Goal: Check status: Check status

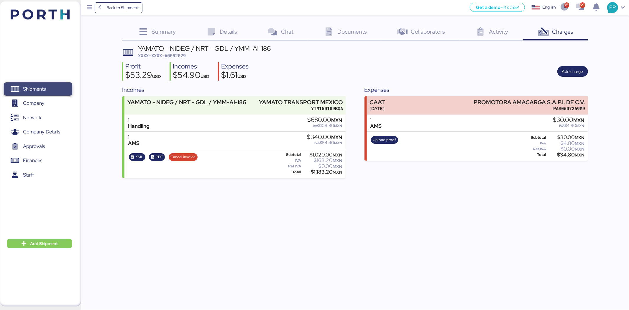
click at [32, 88] on span "Shipments" at bounding box center [34, 89] width 23 height 9
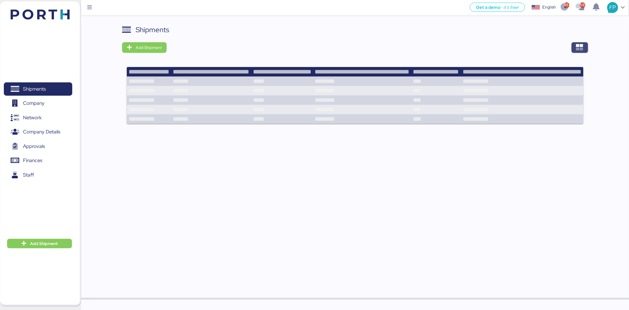
click at [583, 51] on span "button" at bounding box center [579, 47] width 7 height 8
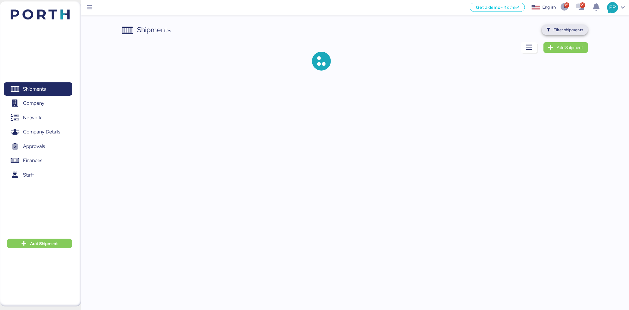
click at [568, 31] on span "Filter shipments" at bounding box center [568, 29] width 29 height 7
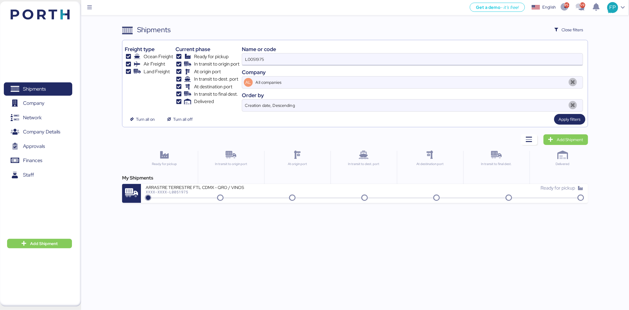
click at [255, 56] on input "L0051975" at bounding box center [412, 59] width 341 height 12
paste input "O0051847"
type input "O0051847"
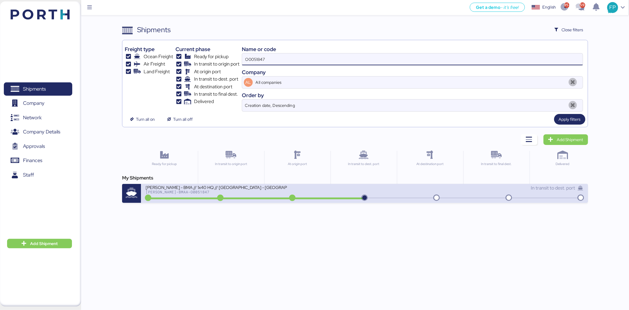
click at [267, 201] on div "BERTOLINI - BMA // 1x40 HQ // Rio Grande - Veracruz // MBL: PENDIENTE - HBL: AD…" at bounding box center [364, 193] width 447 height 19
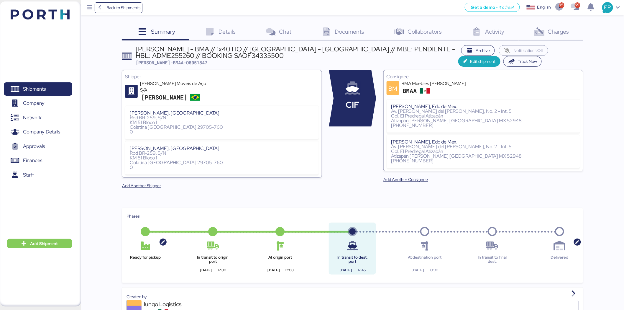
click at [550, 37] on div "Charges 0" at bounding box center [551, 32] width 65 height 16
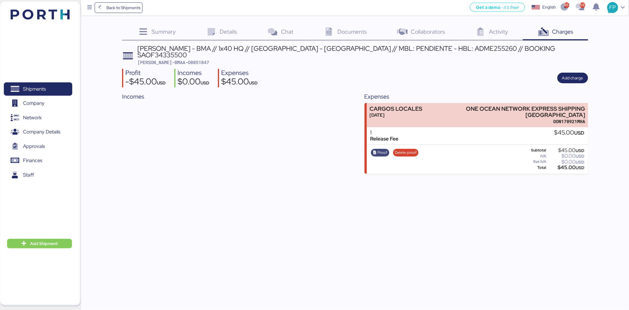
click at [380, 149] on span "Proof" at bounding box center [383, 152] width 10 height 6
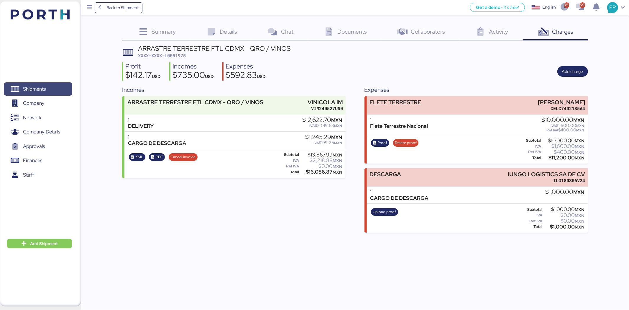
click at [65, 91] on span "Shipments" at bounding box center [37, 89] width 63 height 9
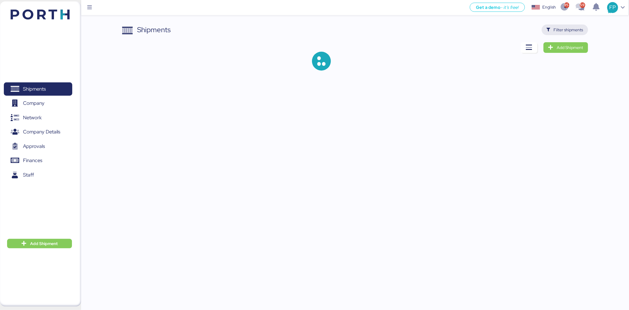
drag, startPoint x: 572, startPoint y: 37, endPoint x: 571, endPoint y: 32, distance: 4.8
click at [572, 37] on div "Shipments Filter shipments Add Shipment" at bounding box center [355, 51] width 466 height 55
click at [571, 32] on span "Filter shipments" at bounding box center [568, 29] width 29 height 7
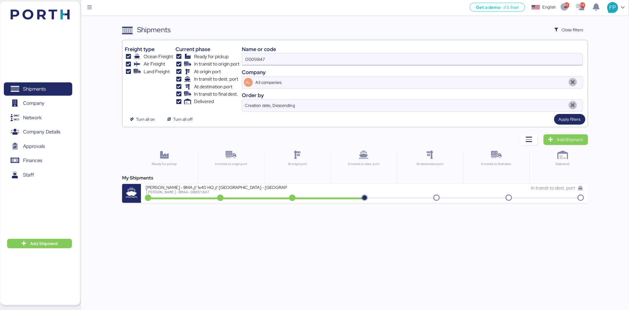
click at [255, 62] on input "O0051847" at bounding box center [412, 59] width 341 height 12
paste input "8"
type input "O0051848"
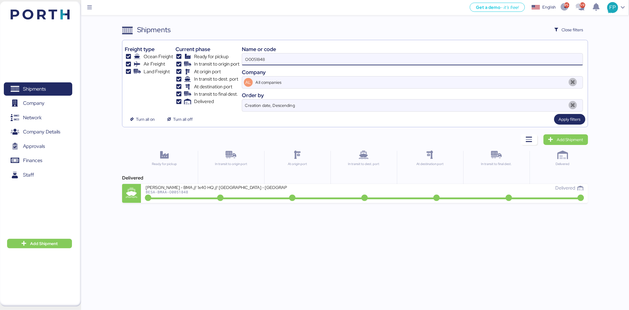
click at [266, 195] on div "BERTOLINI - BMA // 1x40 HQ // Rio de janeiro - Veracruz // MBL: PENDIENTE - HBL…" at bounding box center [255, 190] width 219 height 13
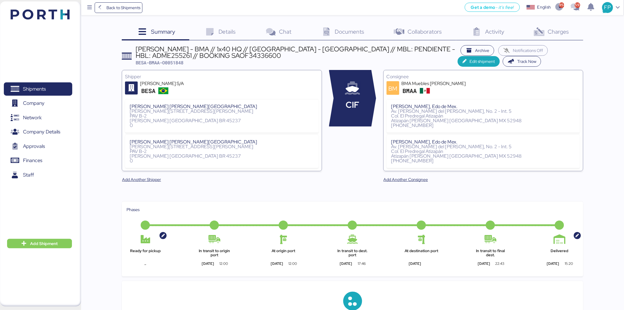
click at [574, 35] on div "Charges 0" at bounding box center [551, 32] width 65 height 16
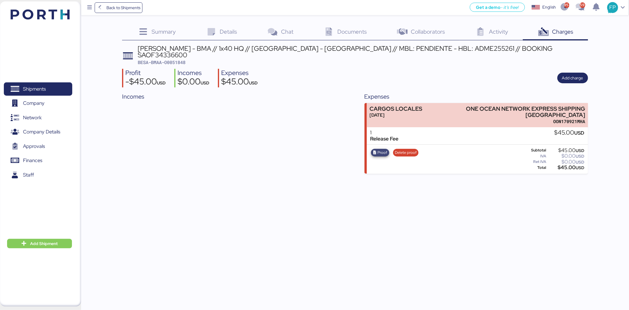
click at [384, 149] on span "Proof" at bounding box center [383, 152] width 10 height 6
